Goal: Navigation & Orientation: Find specific page/section

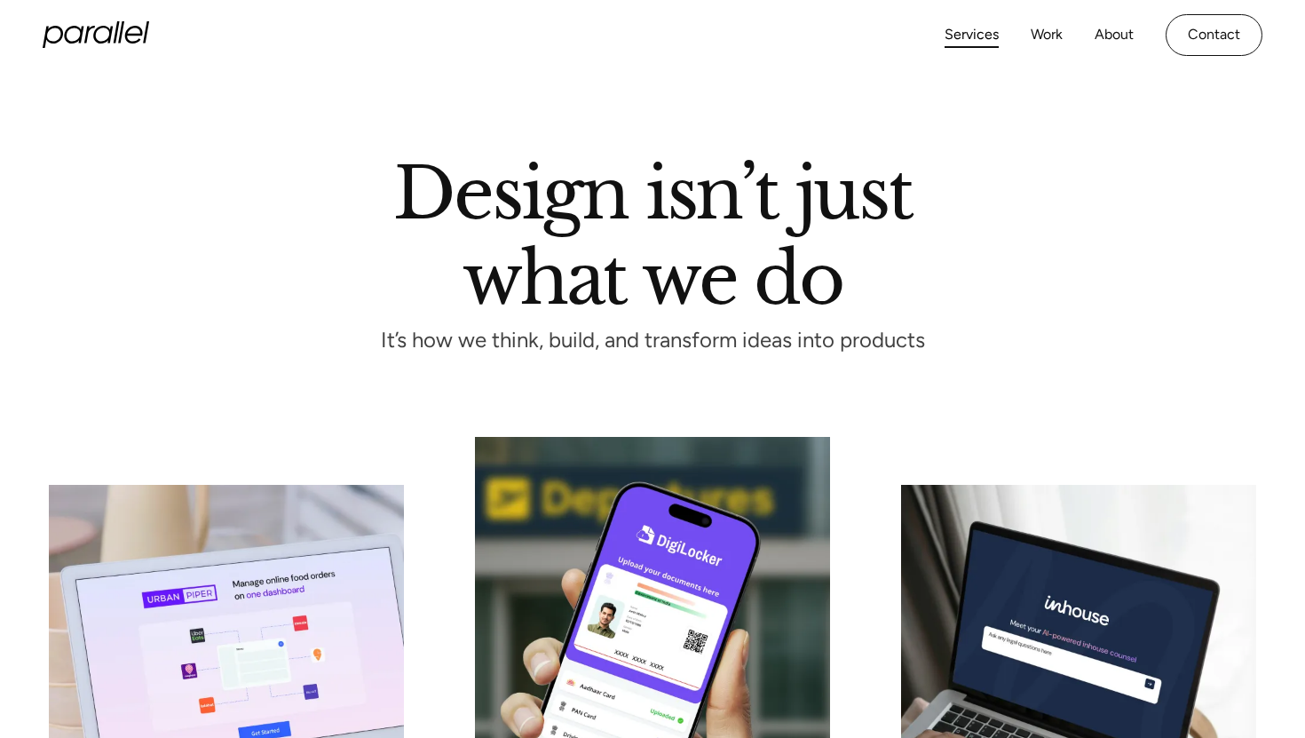
click at [115, 43] on icon "home" at bounding box center [96, 34] width 107 height 27
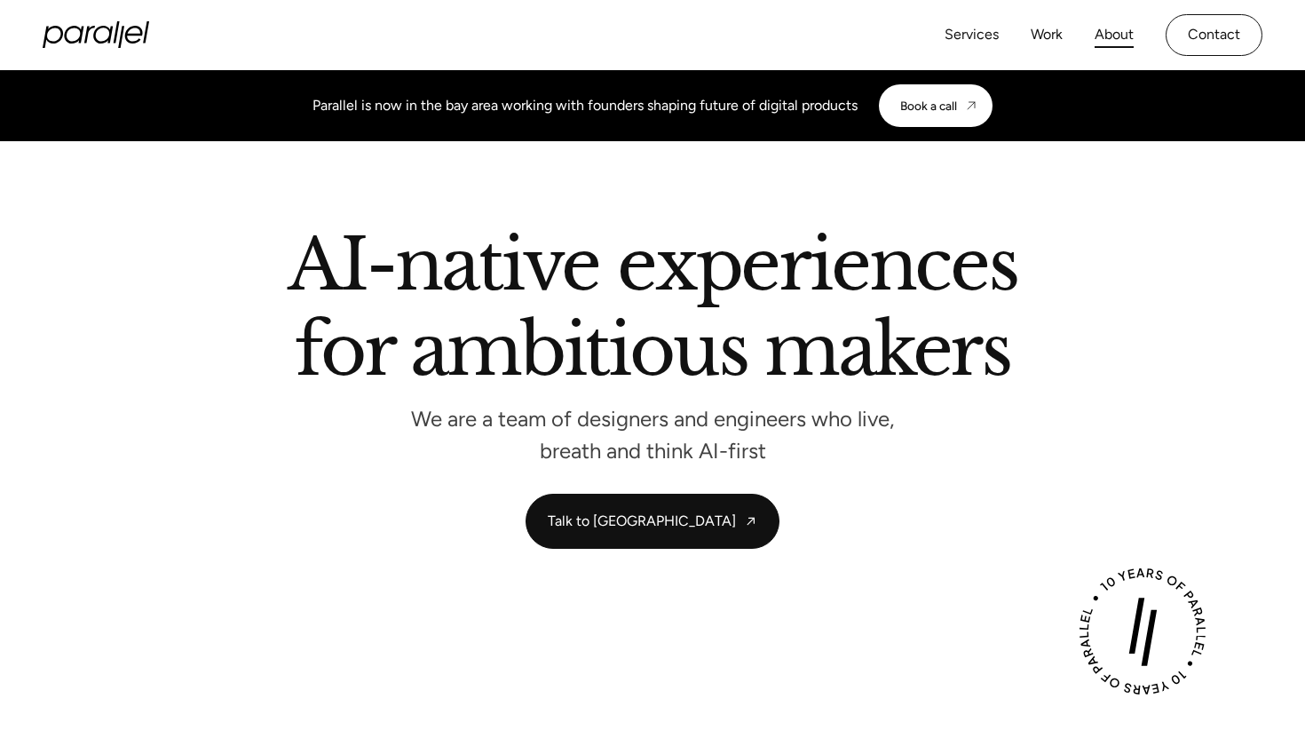
click at [1110, 39] on link "About" at bounding box center [1114, 35] width 39 height 26
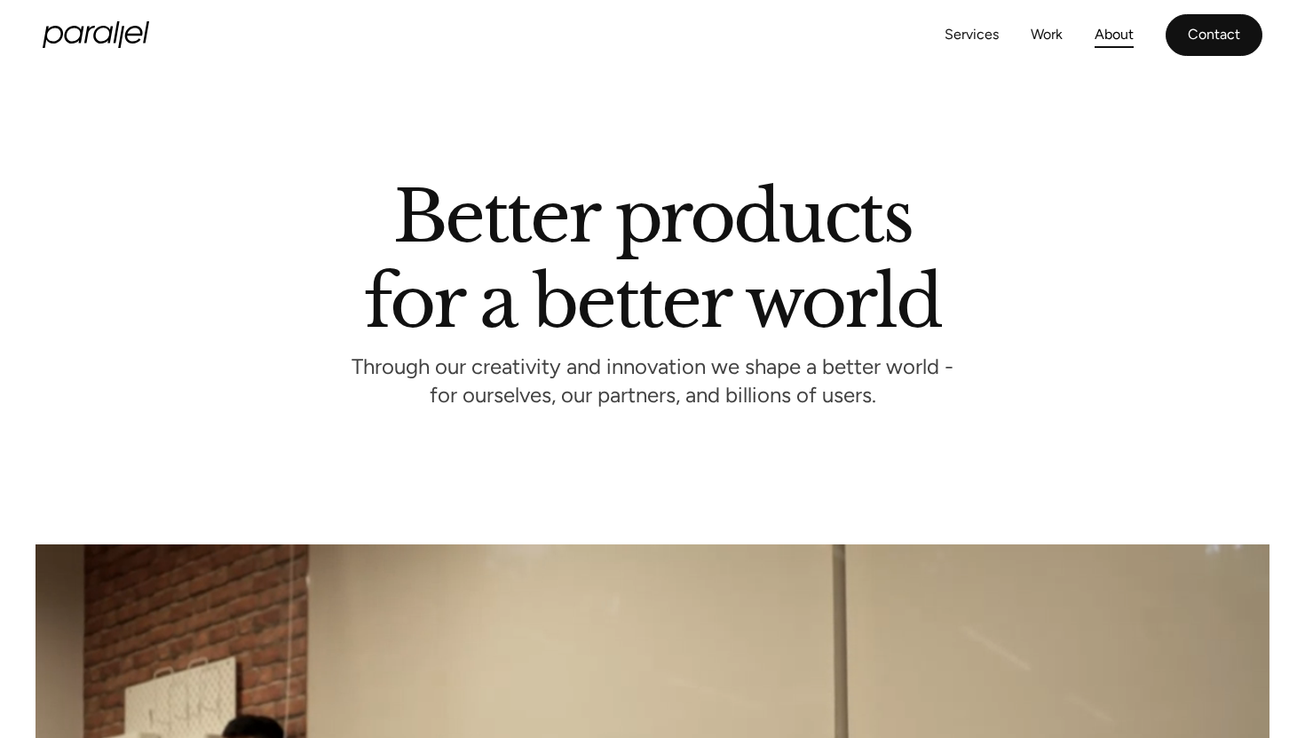
click at [1226, 34] on link "Contact" at bounding box center [1214, 35] width 97 height 42
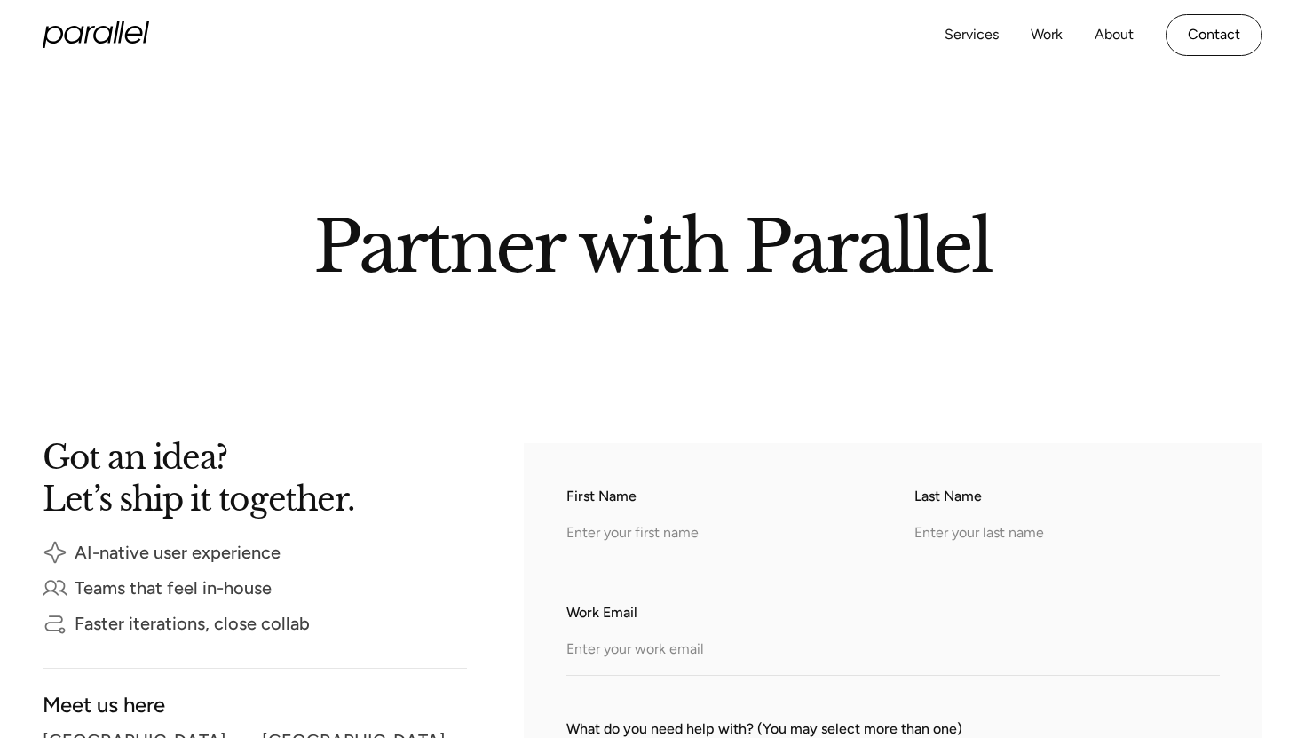
click at [109, 36] on icon "home" at bounding box center [103, 35] width 20 height 18
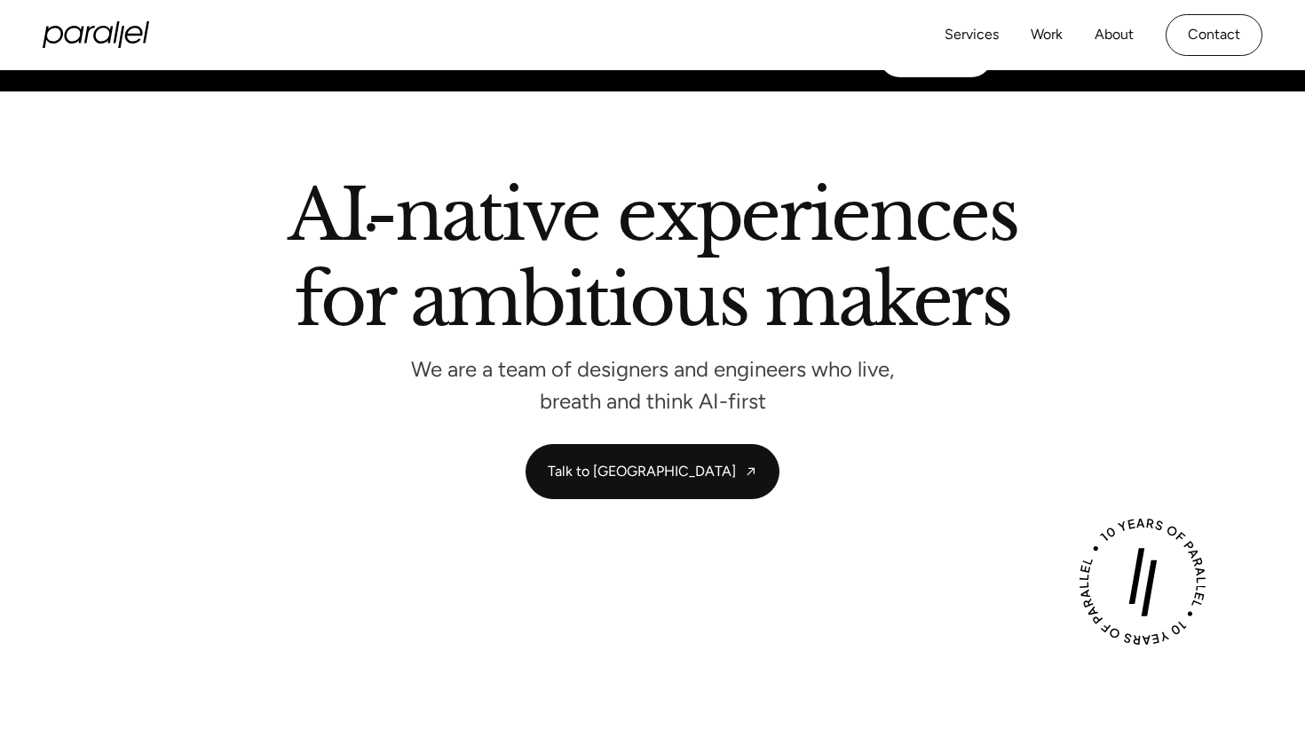
scroll to position [70, 0]
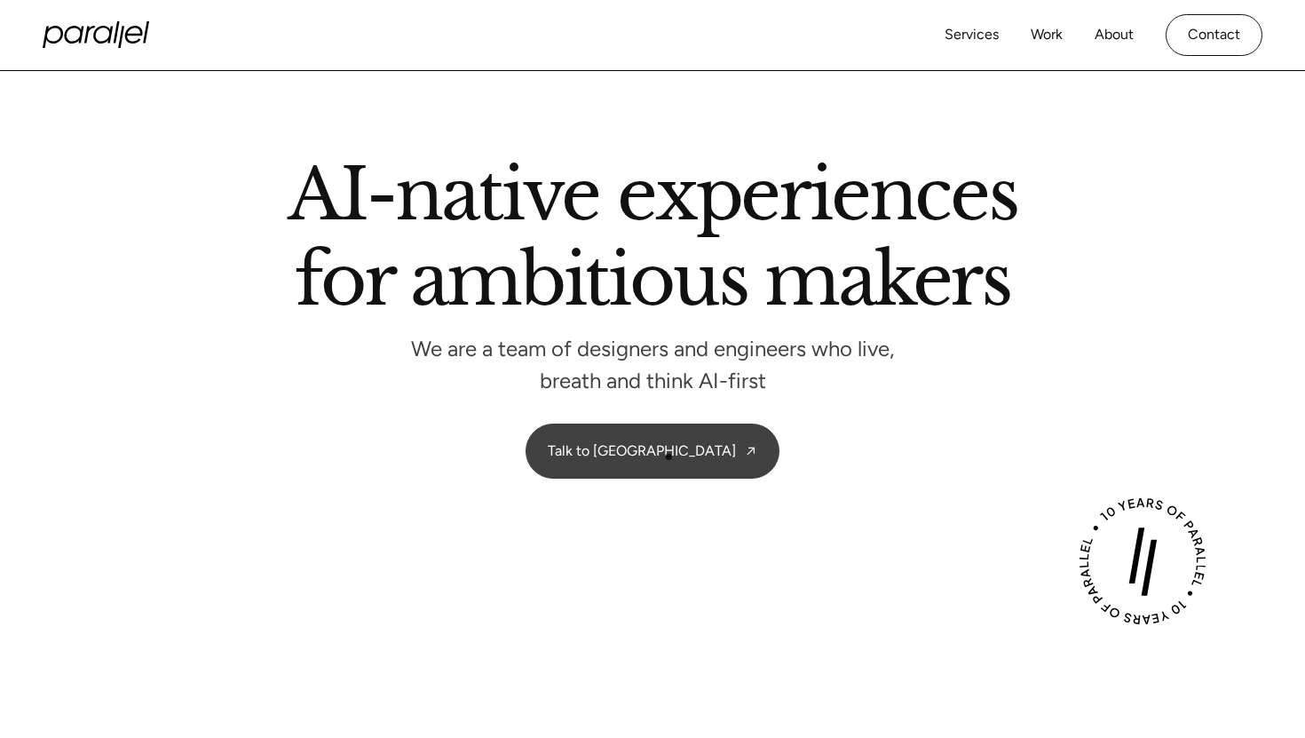
click at [665, 450] on link "Talk to us" at bounding box center [652, 450] width 252 height 53
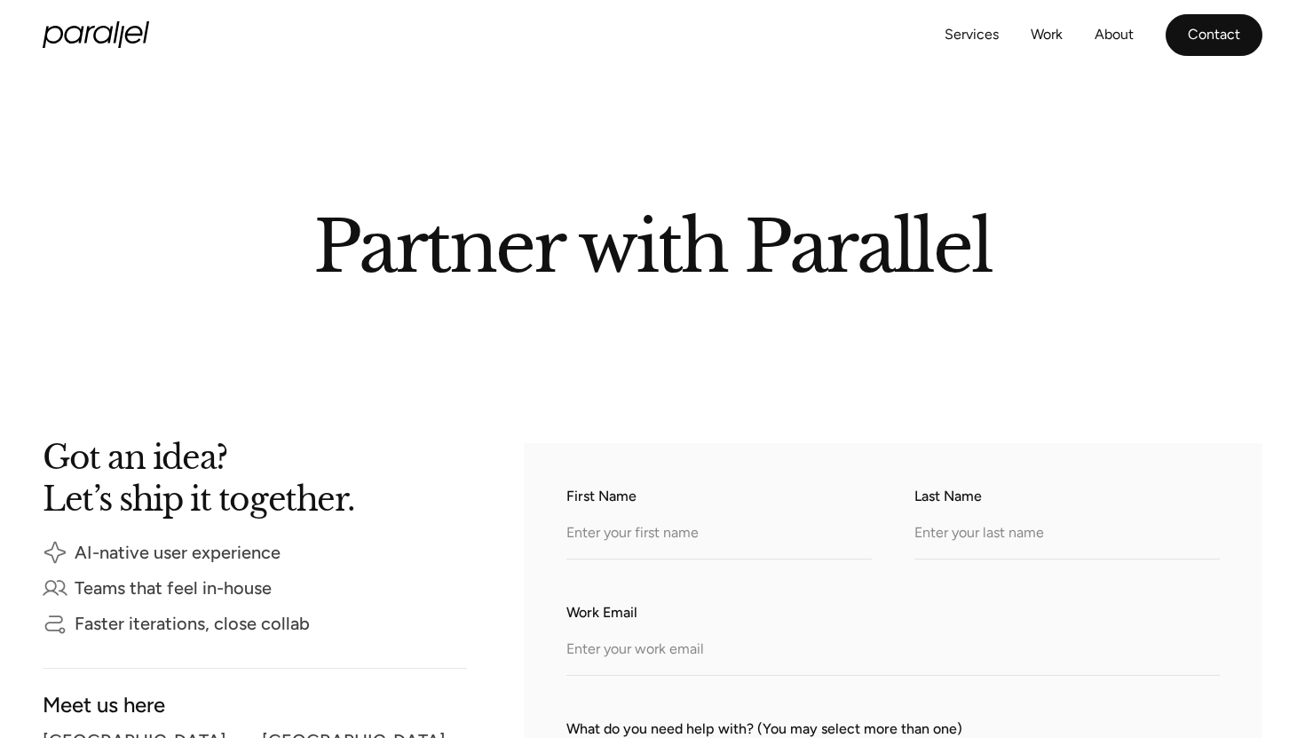
click at [1222, 34] on link "Contact" at bounding box center [1214, 35] width 97 height 42
click at [96, 39] on icon "home" at bounding box center [103, 35] width 20 height 18
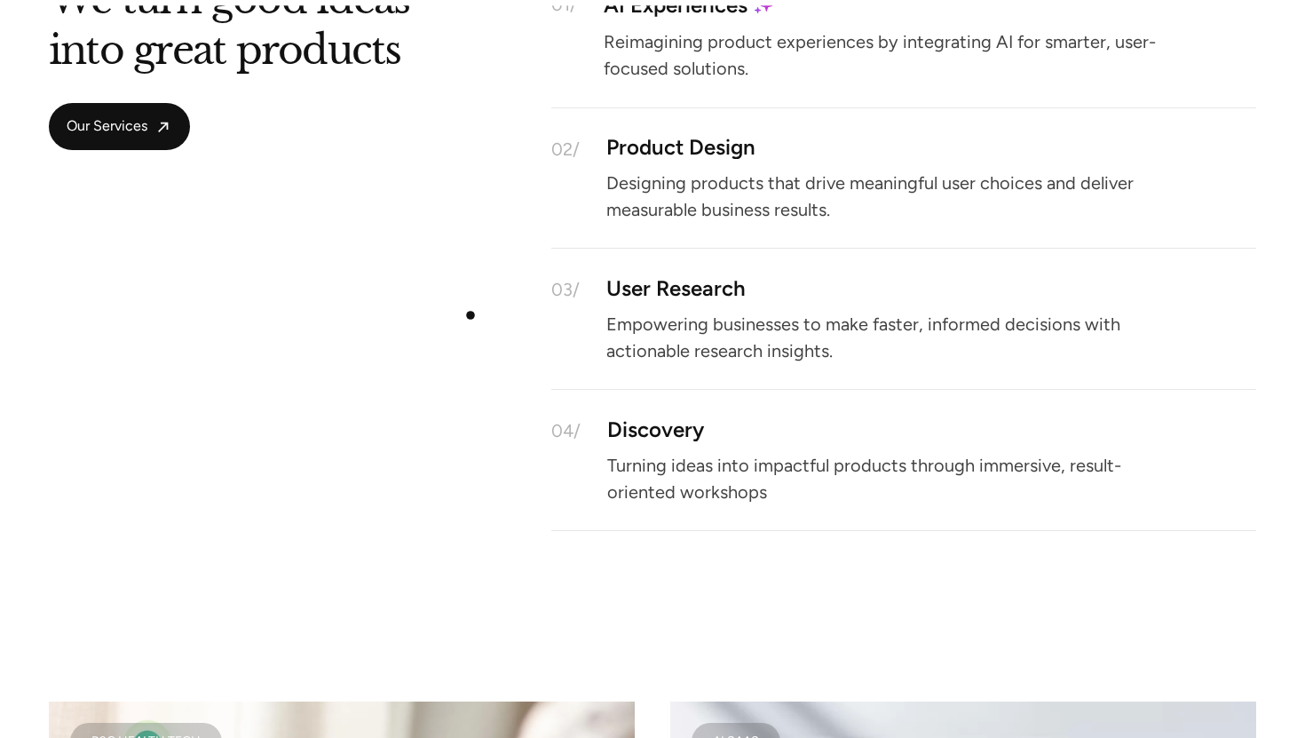
scroll to position [1757, 0]
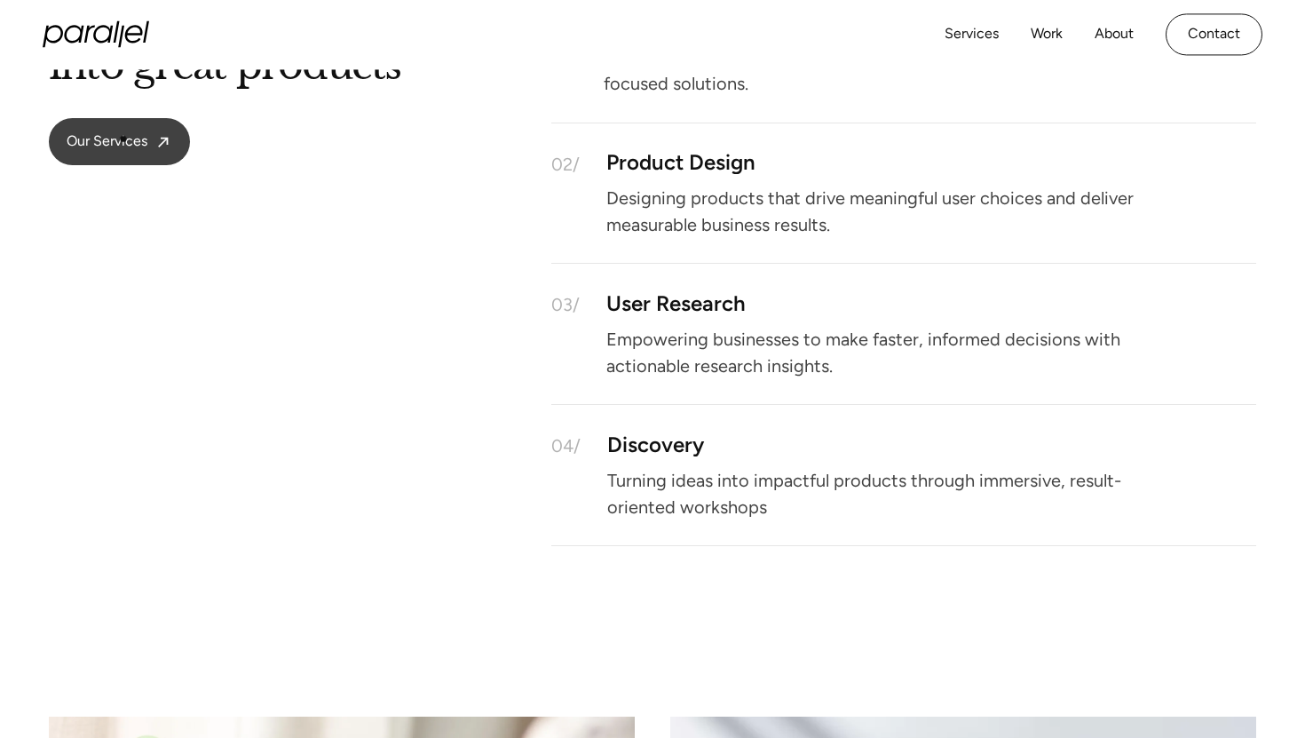
click at [119, 134] on span "Our Services" at bounding box center [107, 141] width 81 height 19
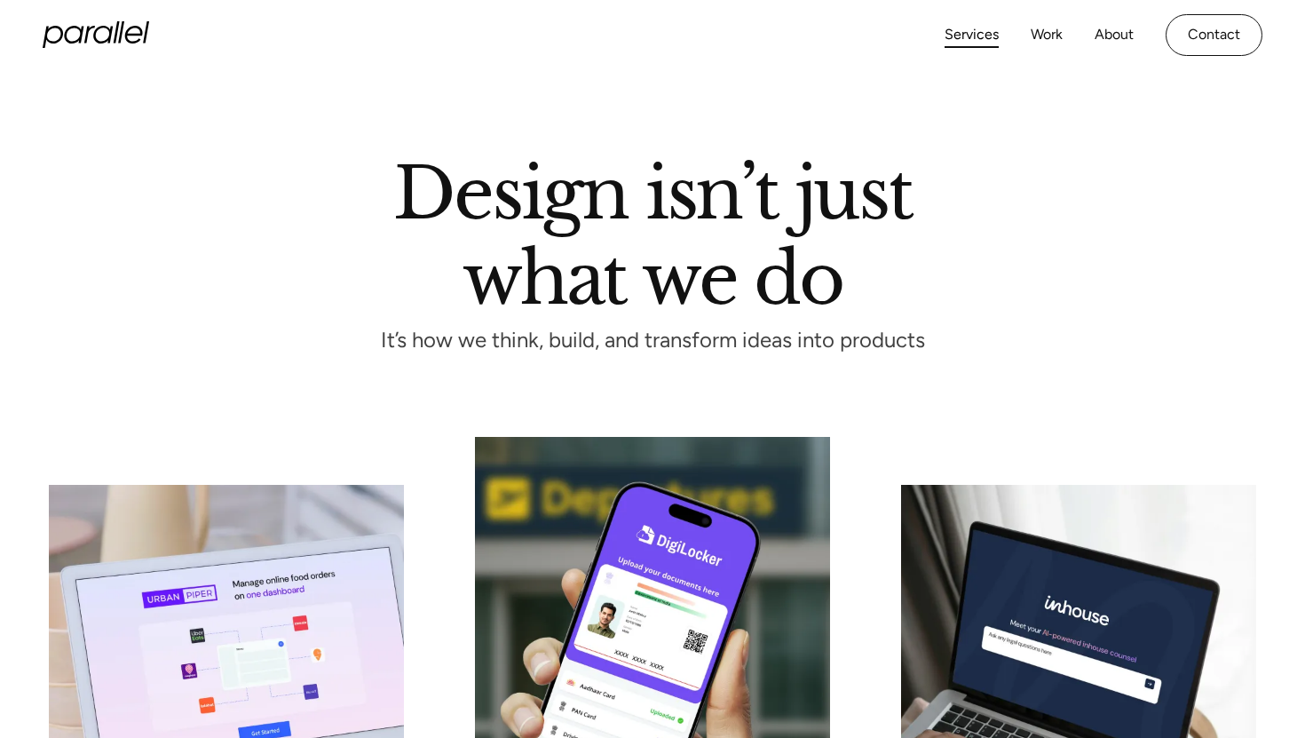
click at [115, 40] on icon "home" at bounding box center [117, 32] width 6 height 22
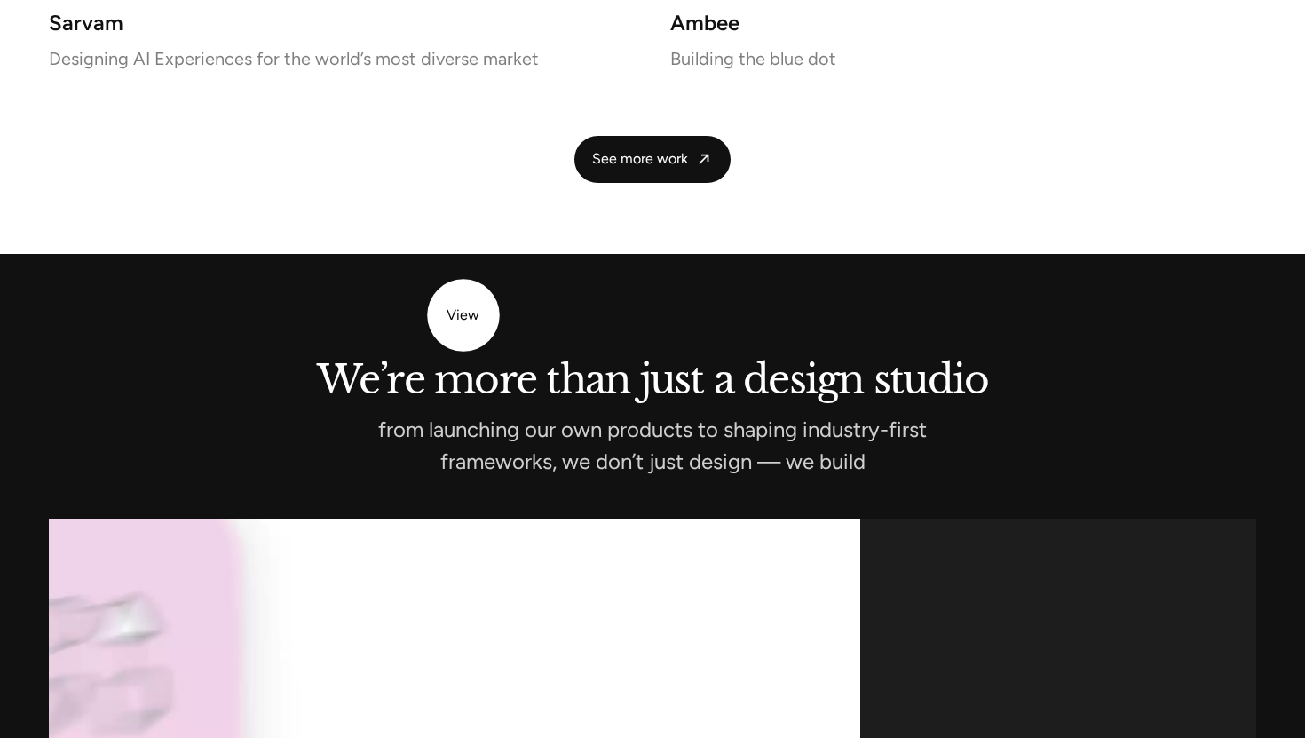
scroll to position [4177, 0]
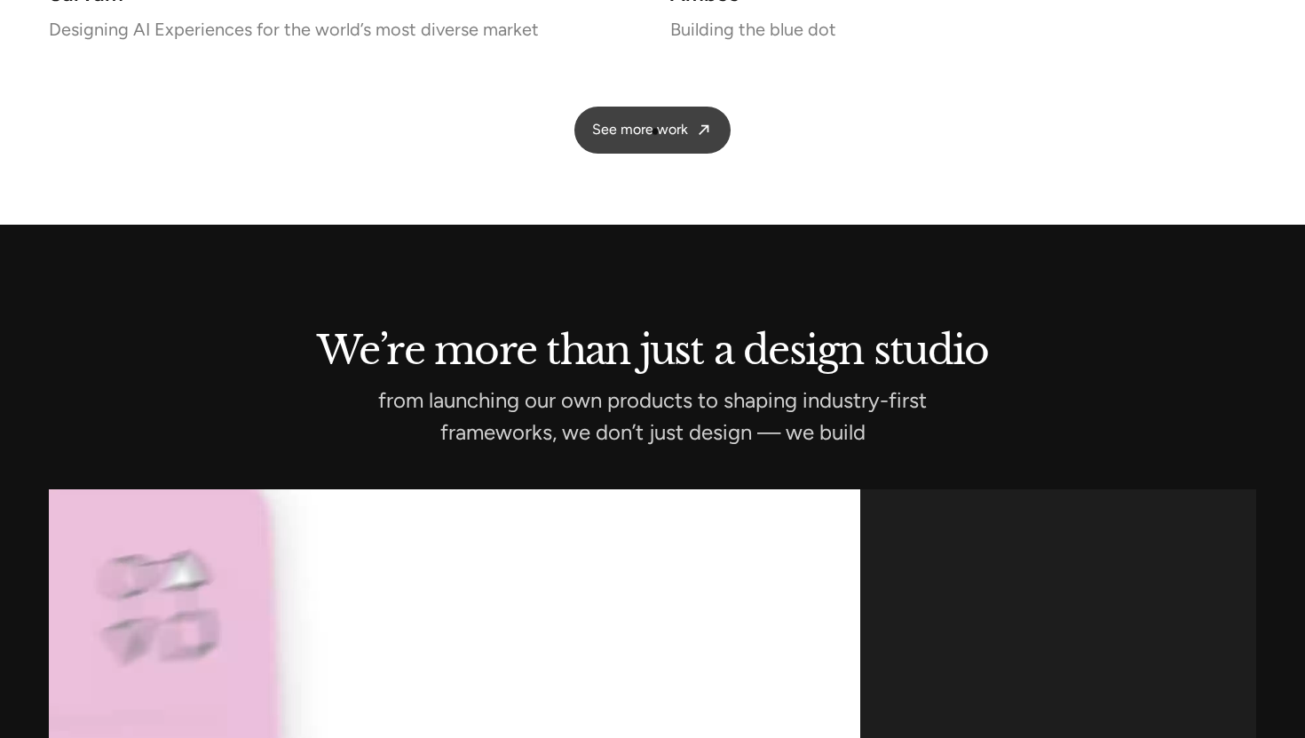
click at [661, 122] on span "See more work" at bounding box center [640, 130] width 96 height 19
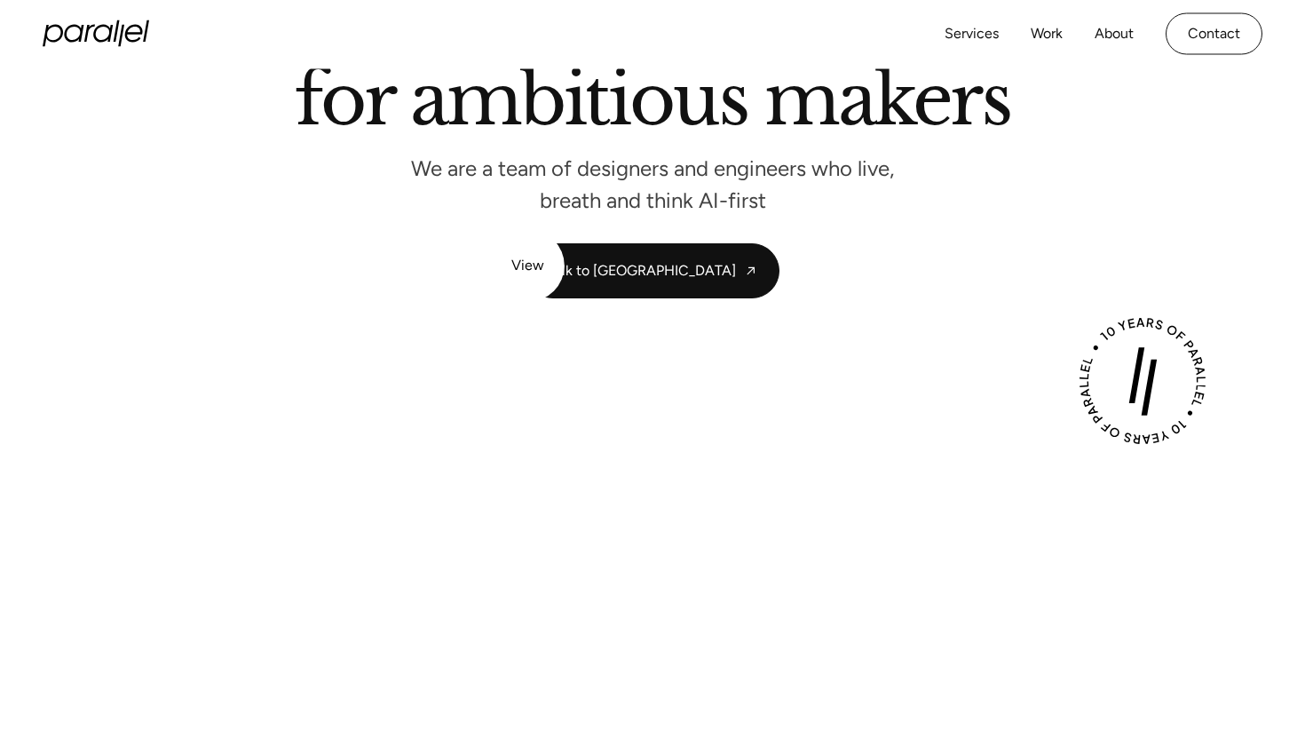
scroll to position [188, 0]
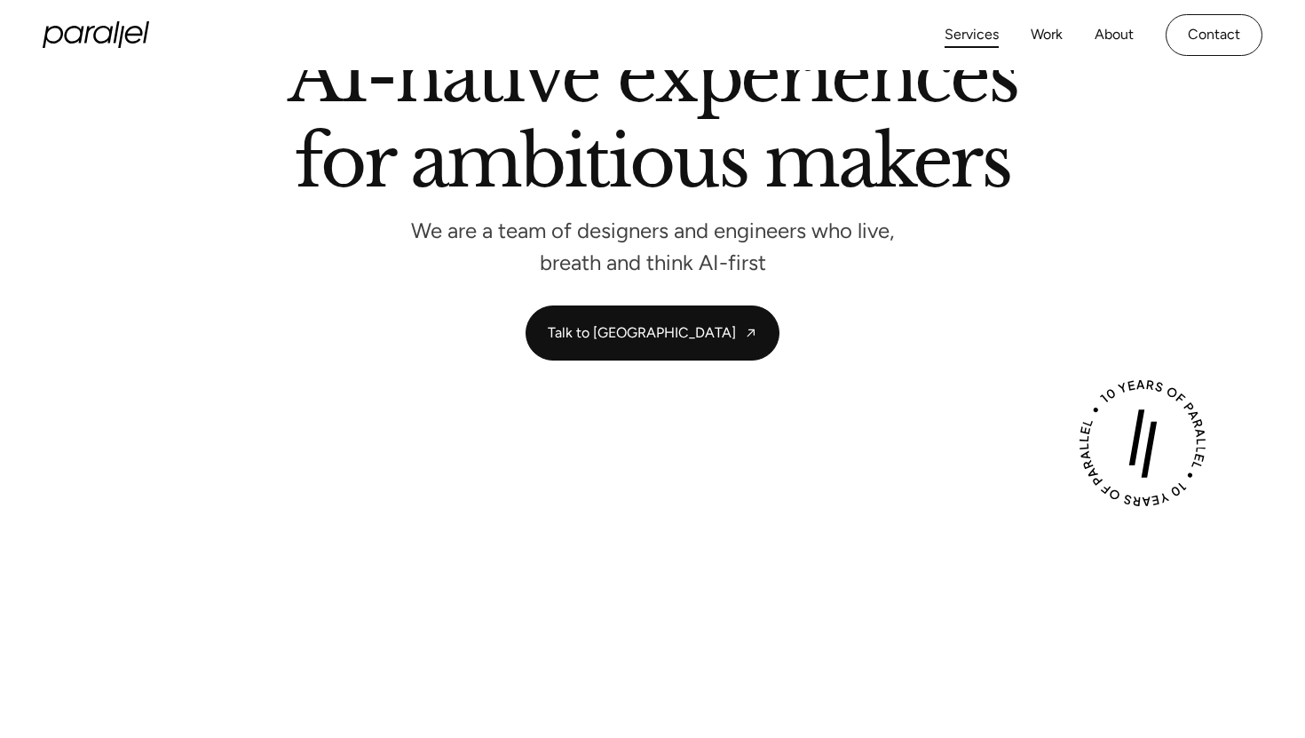
click at [975, 33] on link "Services" at bounding box center [972, 35] width 54 height 26
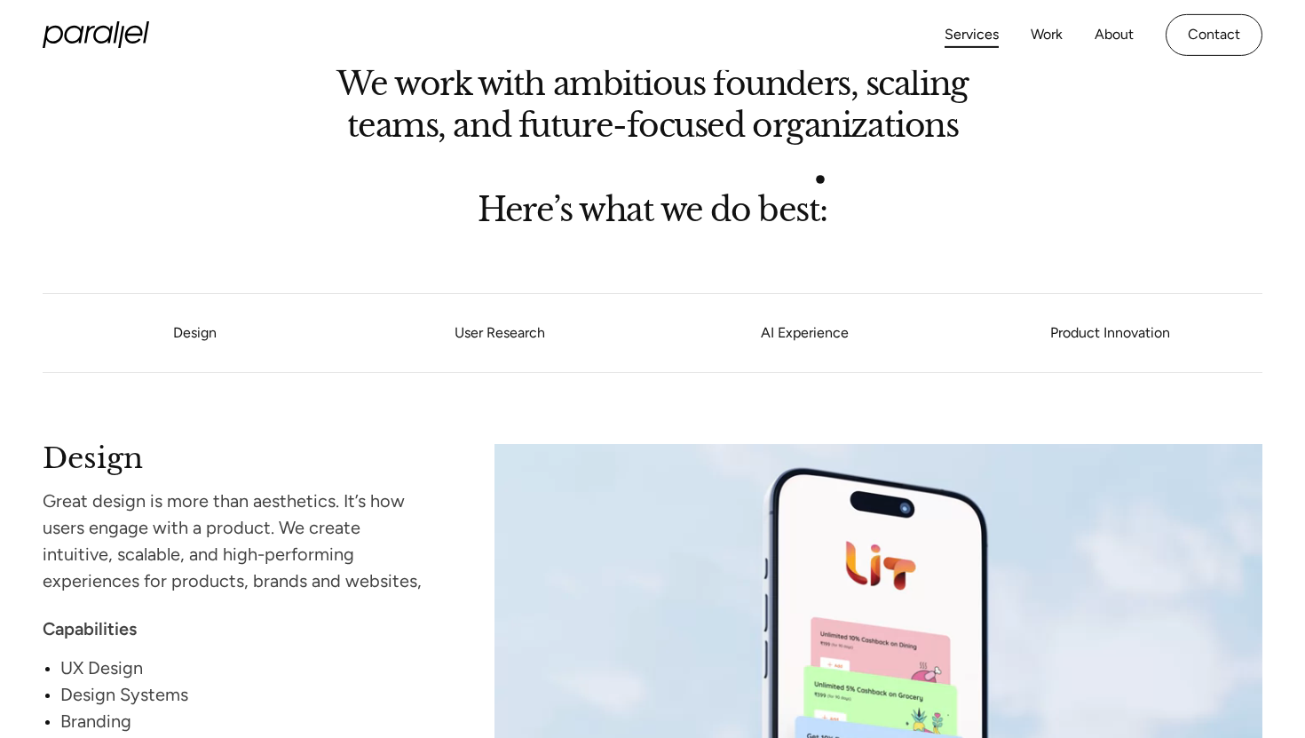
scroll to position [1346, 0]
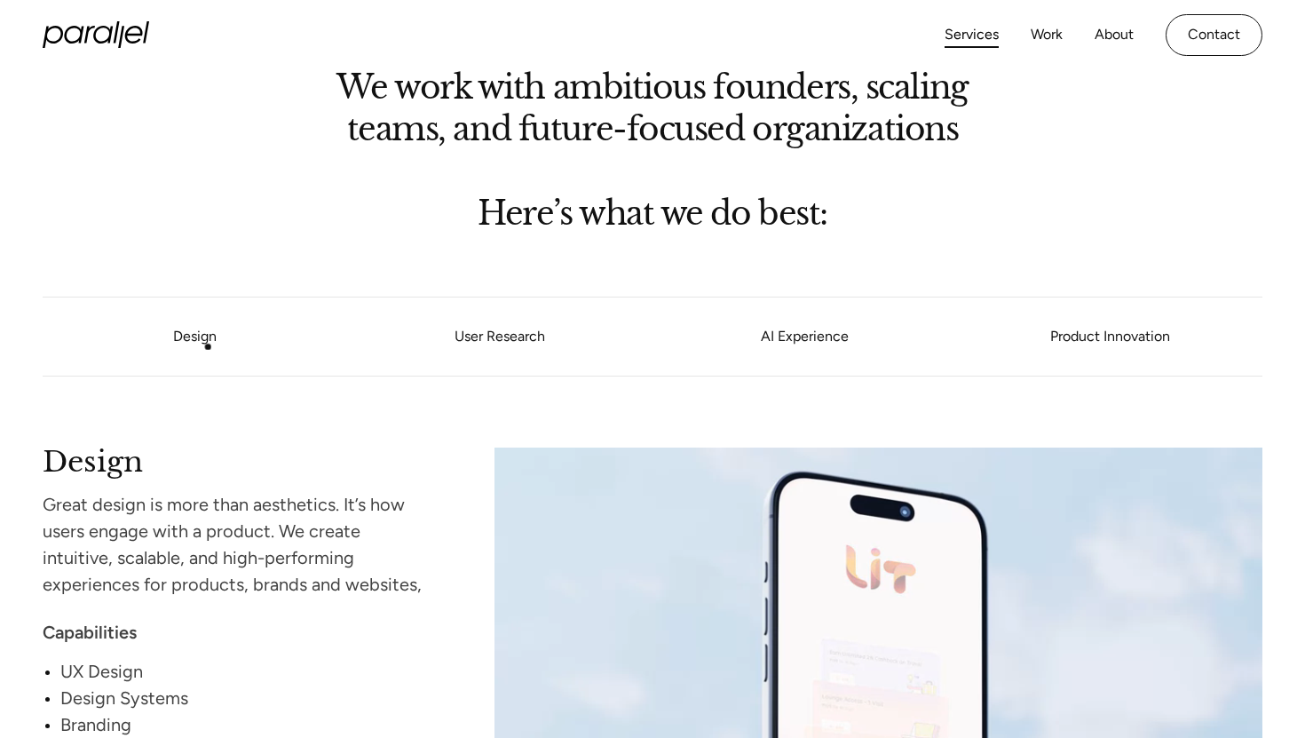
click at [206, 344] on link "Design" at bounding box center [194, 336] width 43 height 17
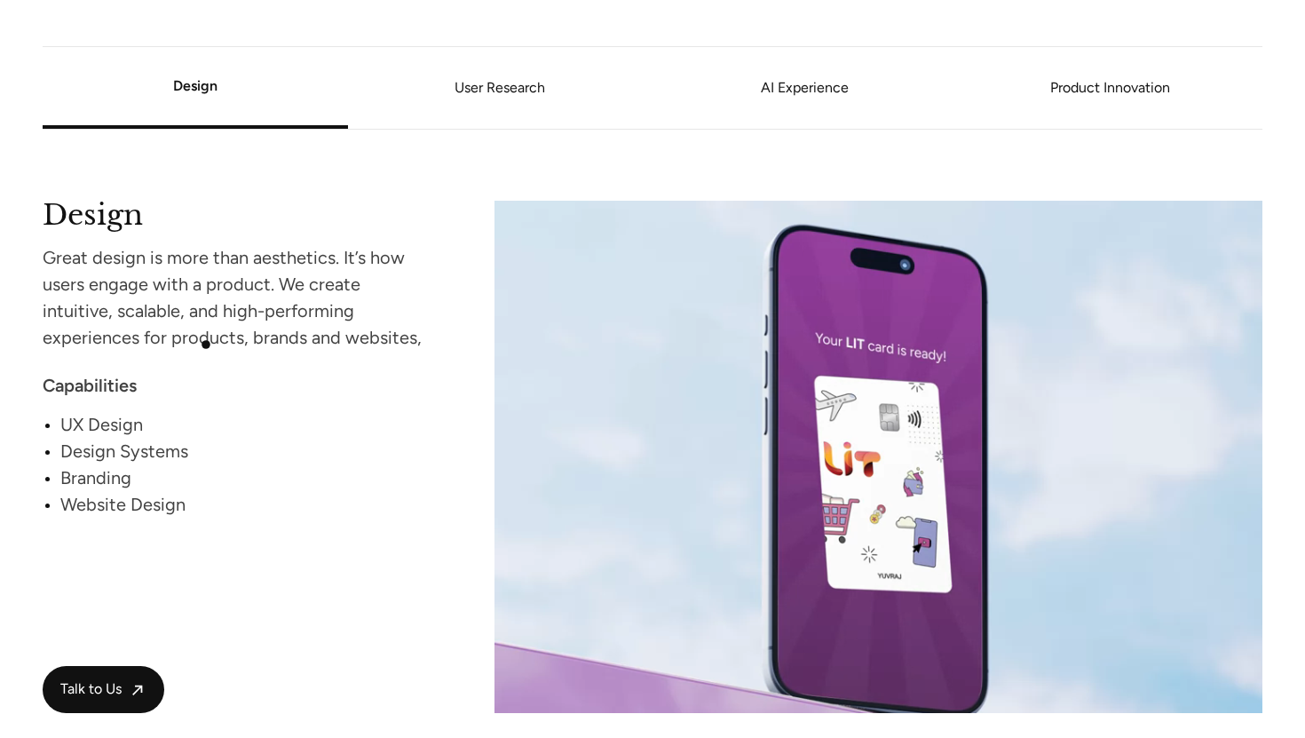
scroll to position [1600, 0]
